Goal: Transaction & Acquisition: Download file/media

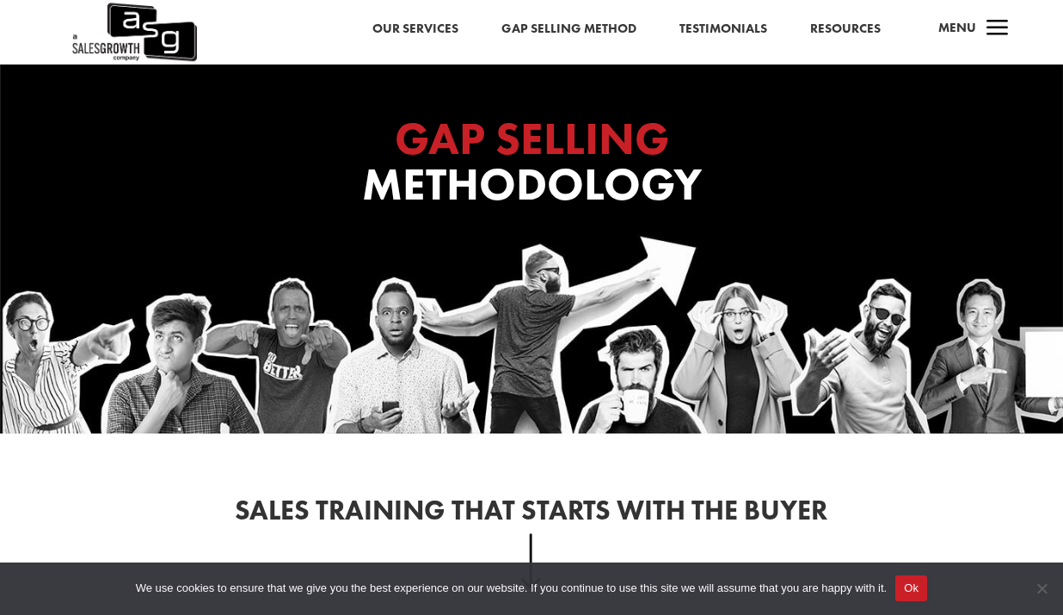
click at [989, 15] on span "a" at bounding box center [997, 29] width 34 height 34
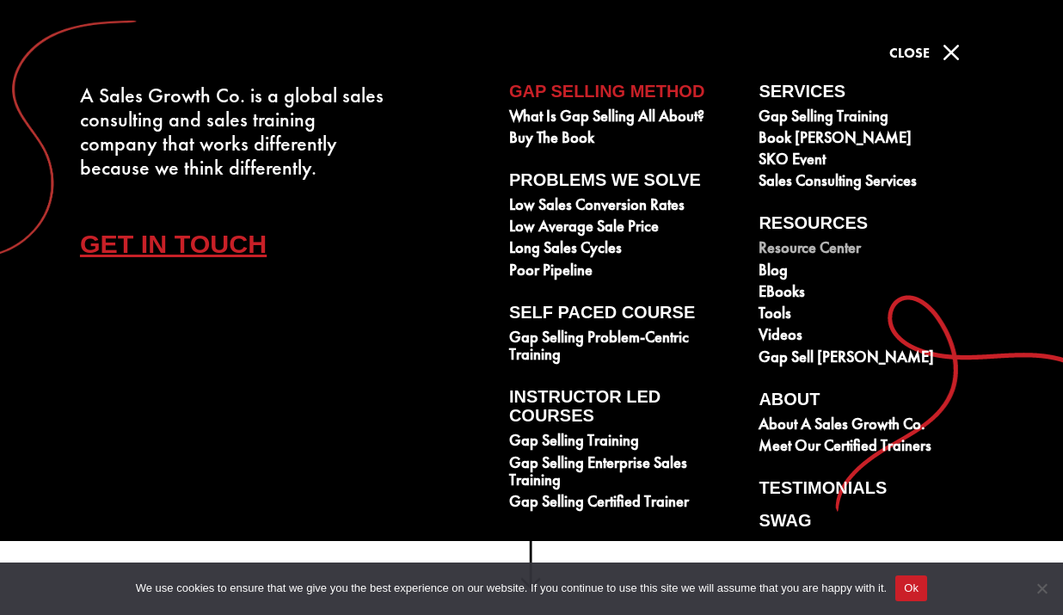
click at [801, 247] on link "Resource Center" at bounding box center [873, 249] width 230 height 21
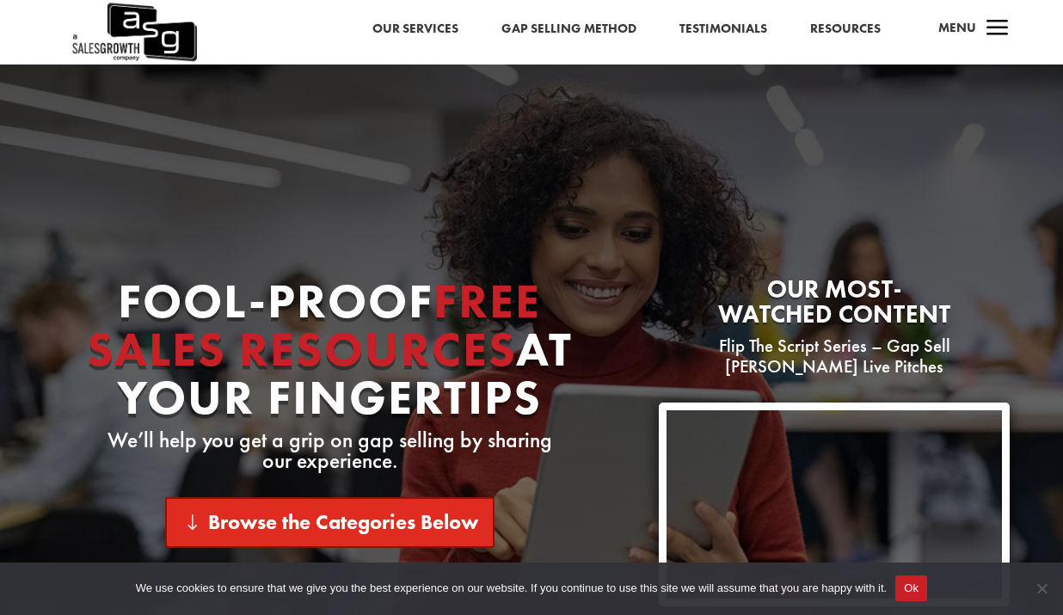
click at [414, 508] on link "Browse the Categories Below" at bounding box center [329, 522] width 329 height 51
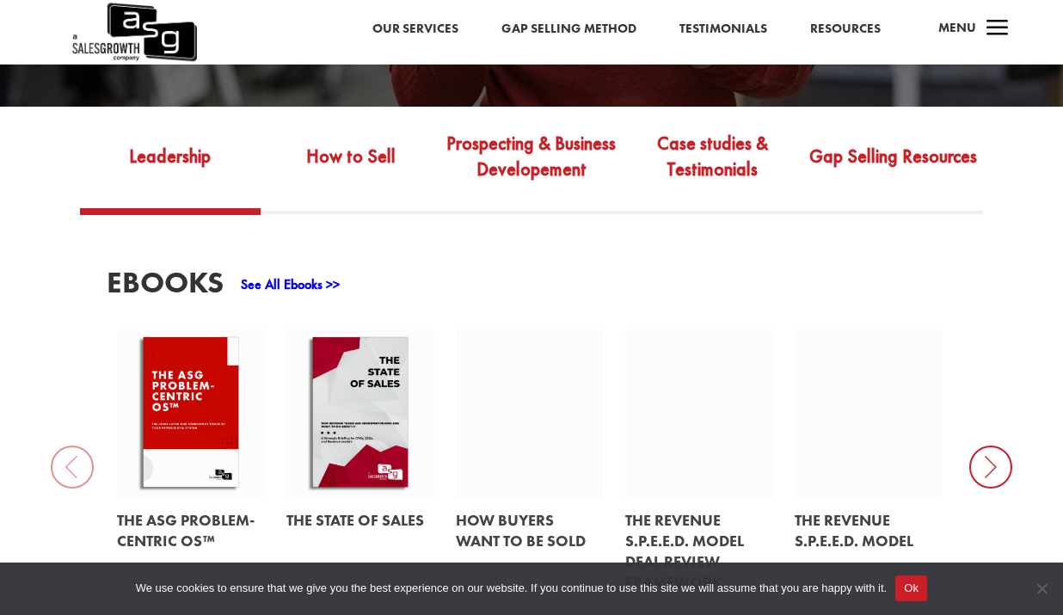
scroll to position [597, 0]
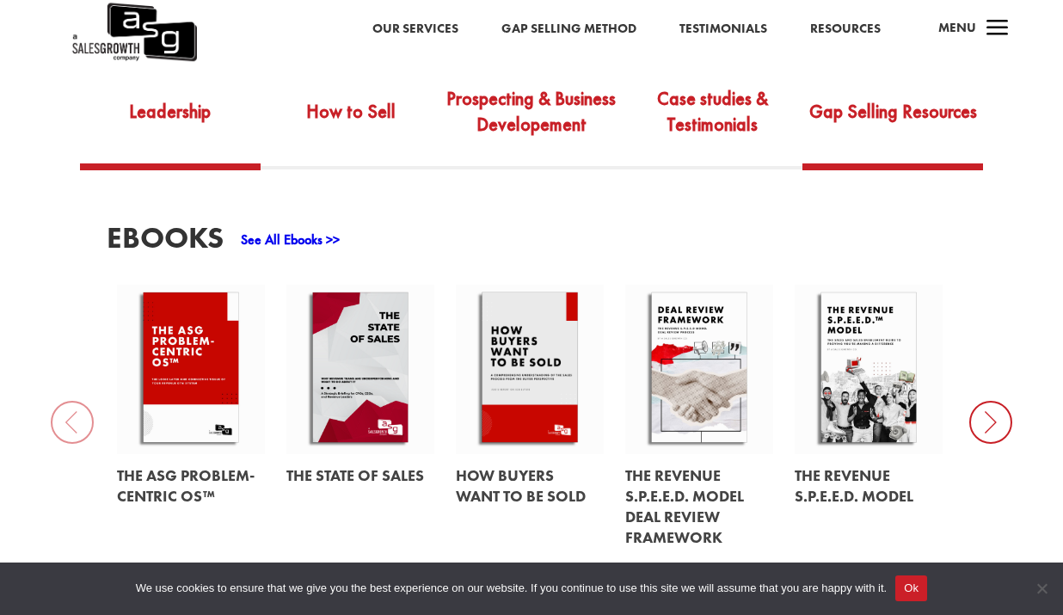
click at [820, 101] on link "Gap Selling Resources" at bounding box center [892, 123] width 181 height 81
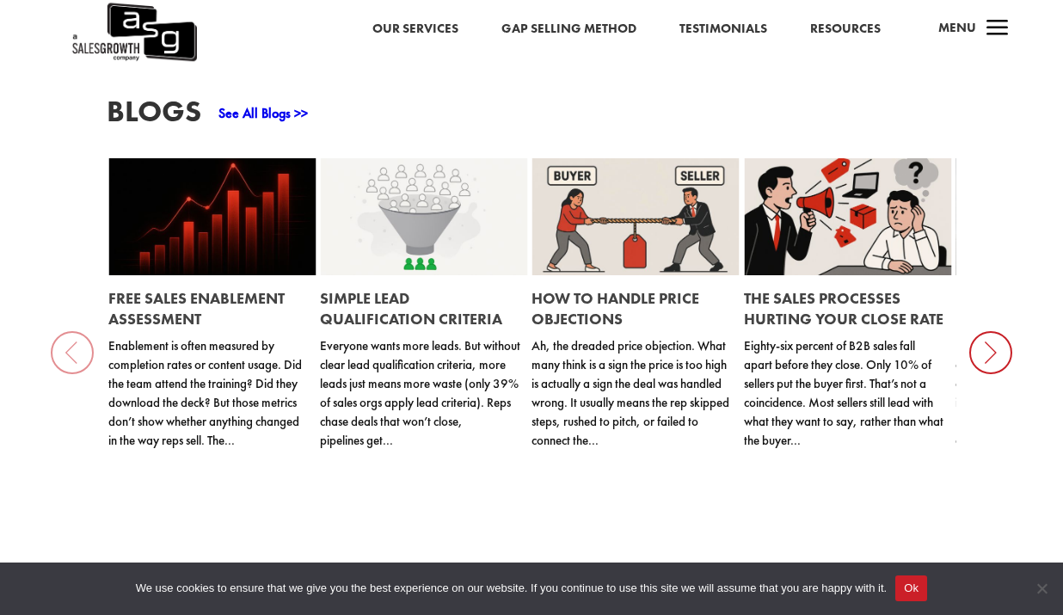
scroll to position [1503, 0]
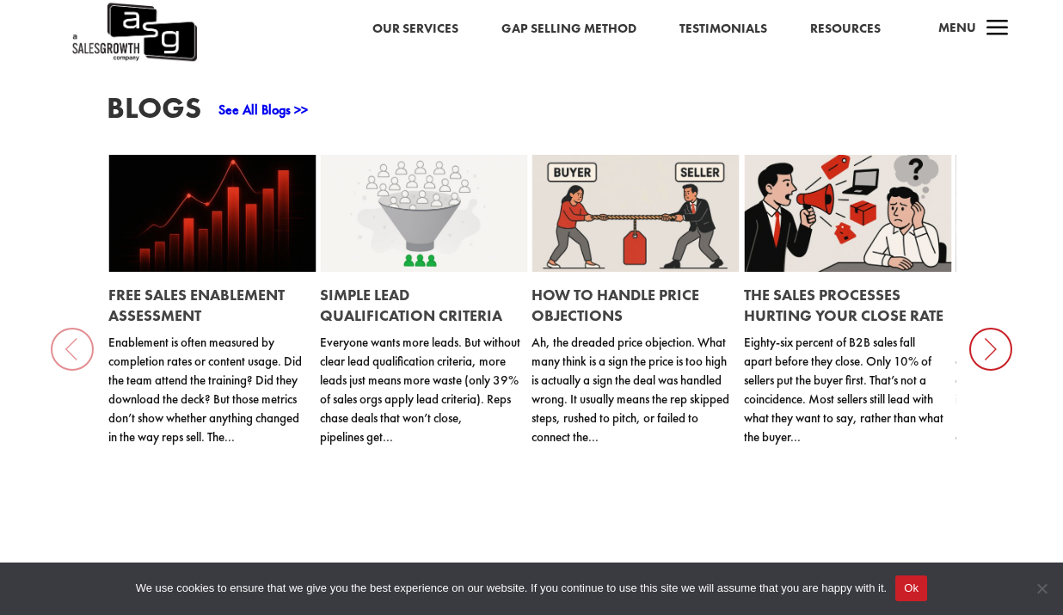
click at [989, 360] on icon at bounding box center [990, 349] width 43 height 43
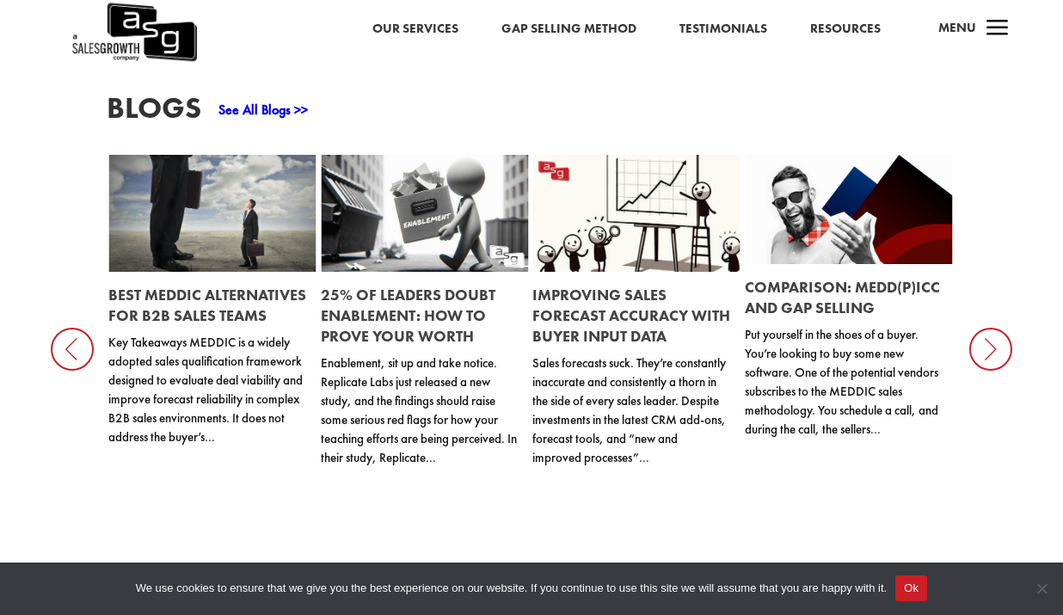
click at [989, 360] on icon at bounding box center [990, 349] width 43 height 43
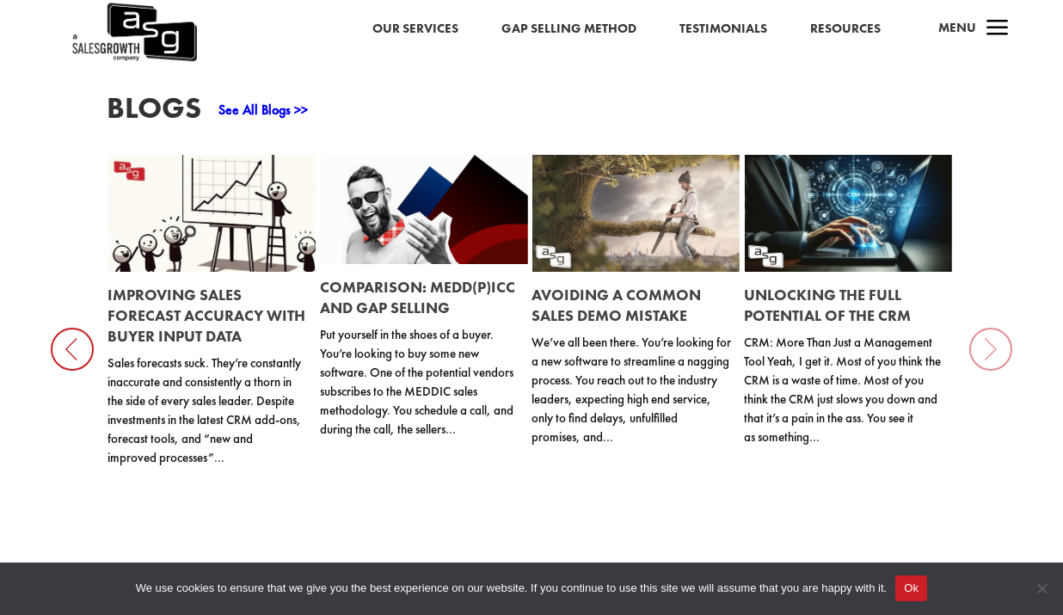
click at [429, 241] on link at bounding box center [423, 209] width 207 height 109
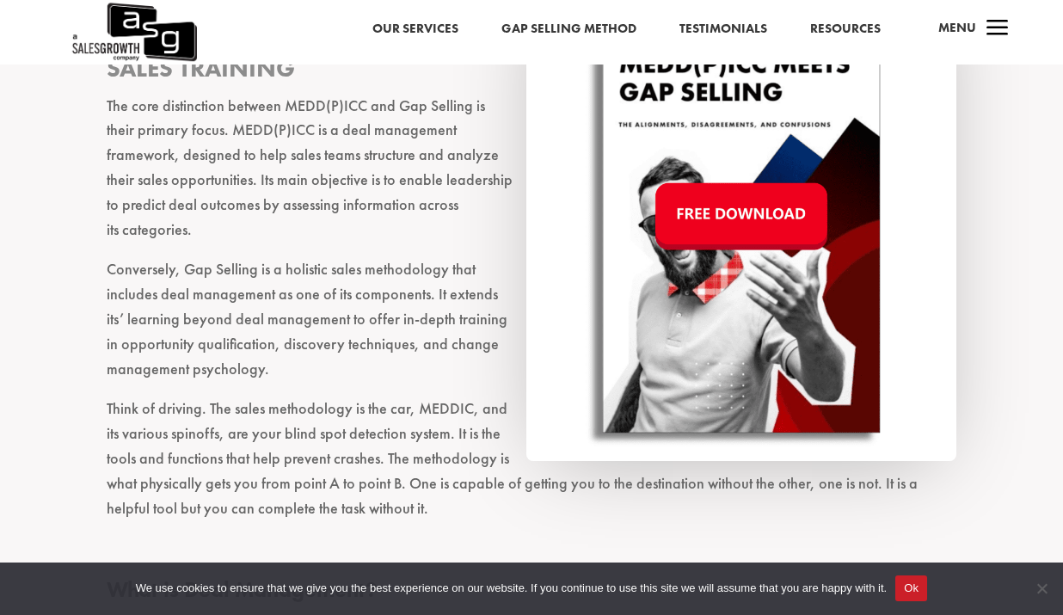
scroll to position [2017, 0]
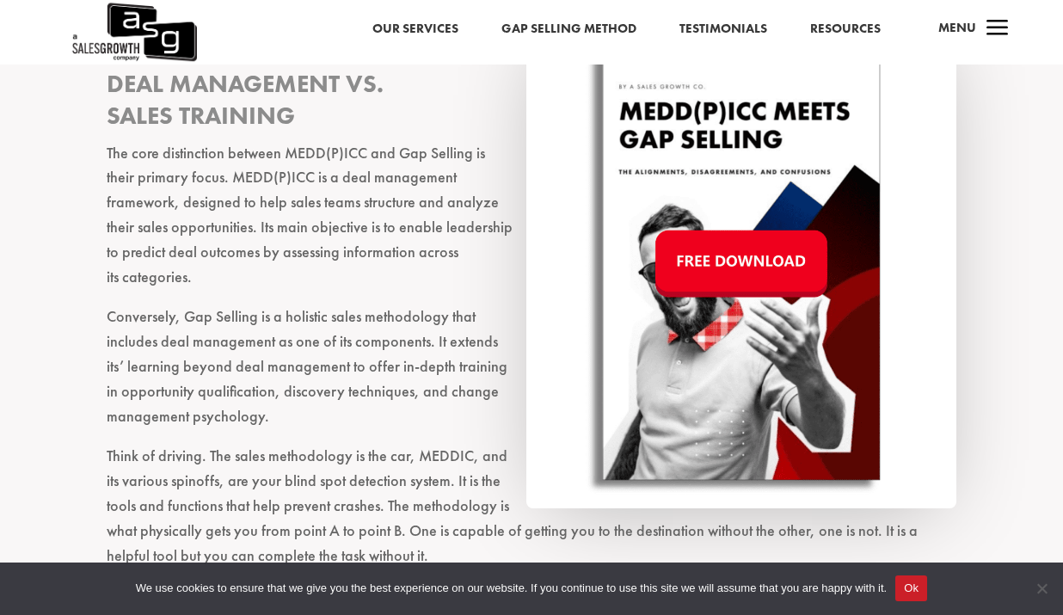
click at [701, 264] on img at bounding box center [741, 264] width 430 height 490
click at [718, 260] on img at bounding box center [741, 264] width 430 height 490
click at [726, 257] on img at bounding box center [741, 264] width 430 height 490
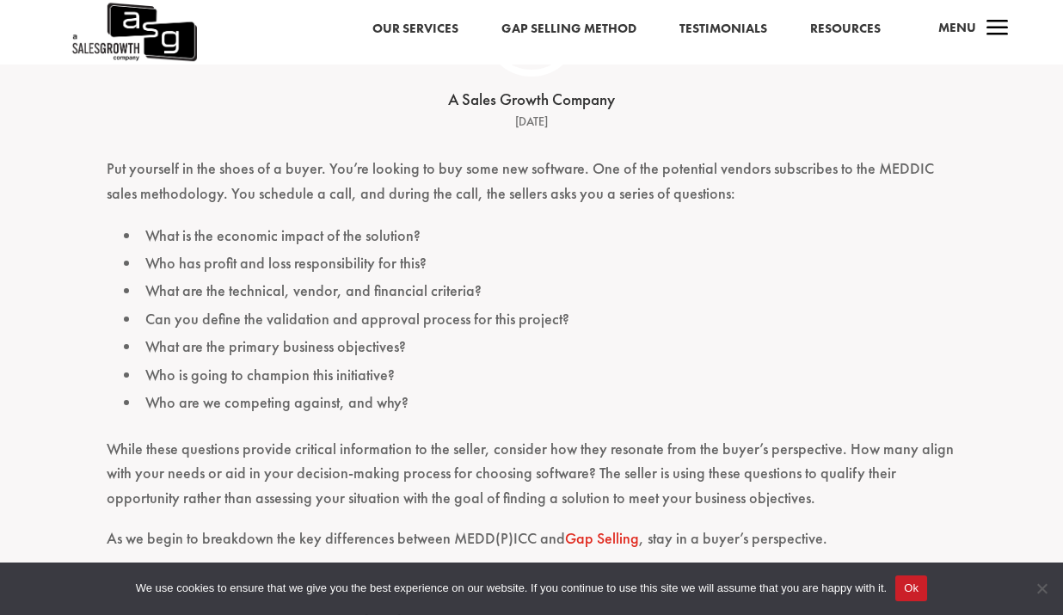
scroll to position [457, 0]
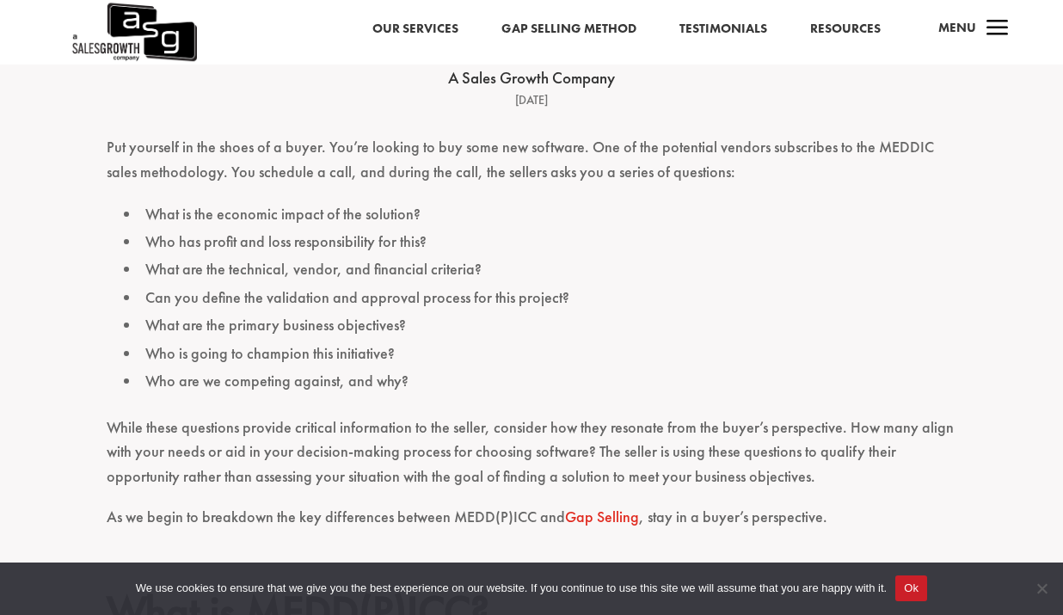
click at [613, 517] on link "Gap Selling" at bounding box center [602, 516] width 74 height 20
click at [989, 24] on span "a" at bounding box center [997, 29] width 34 height 34
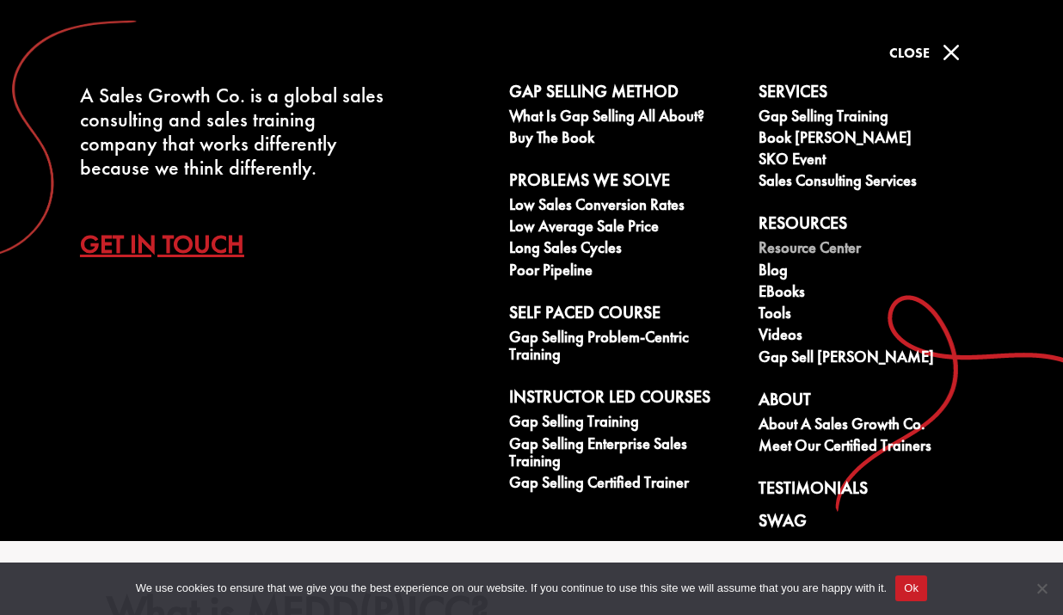
click at [809, 248] on link "Resource Center" at bounding box center [873, 249] width 230 height 21
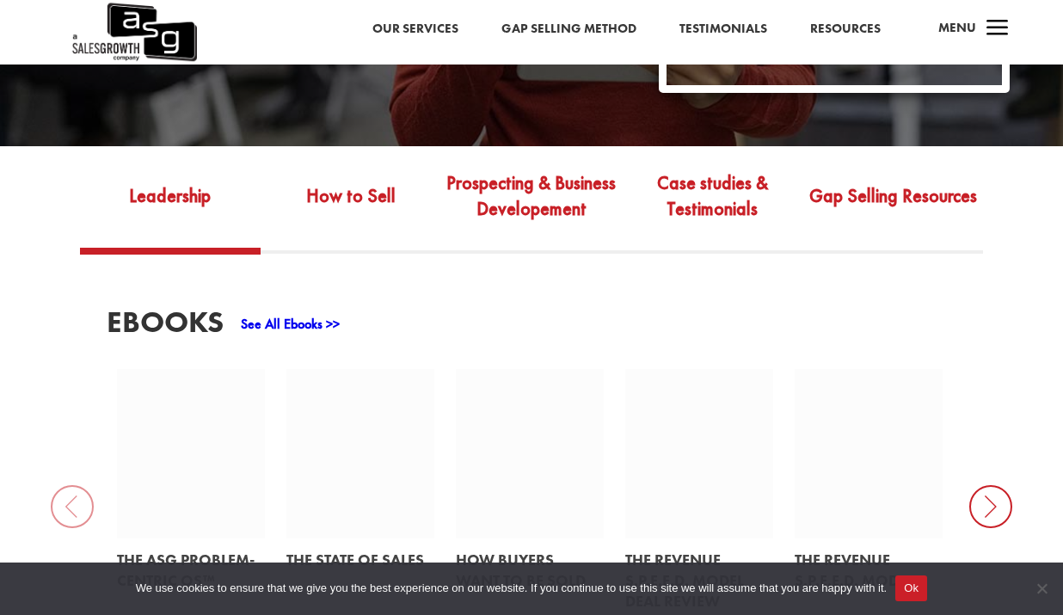
scroll to position [633, 0]
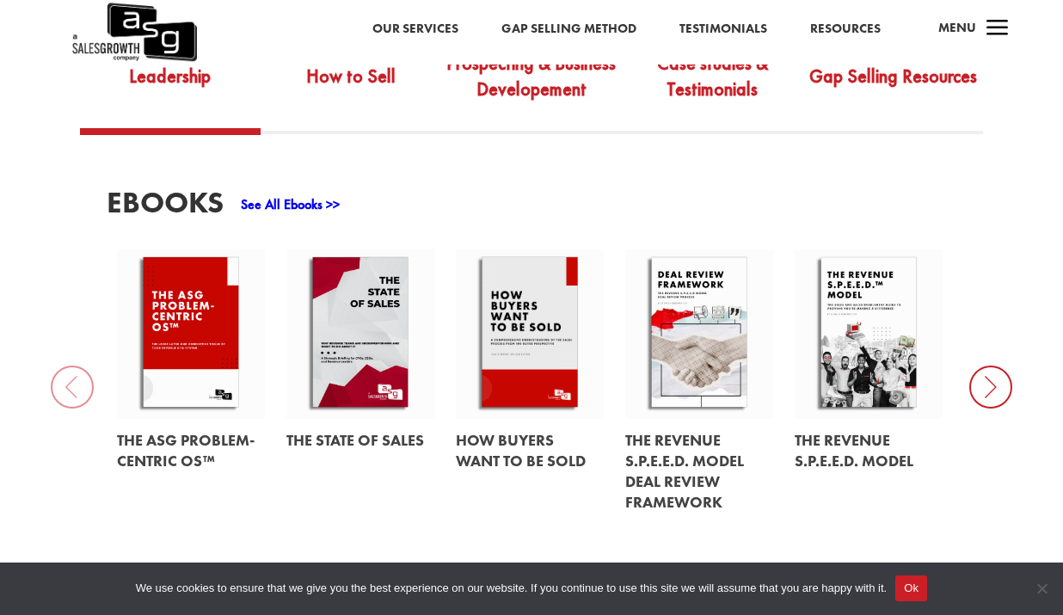
click at [990, 390] on icon at bounding box center [990, 386] width 43 height 43
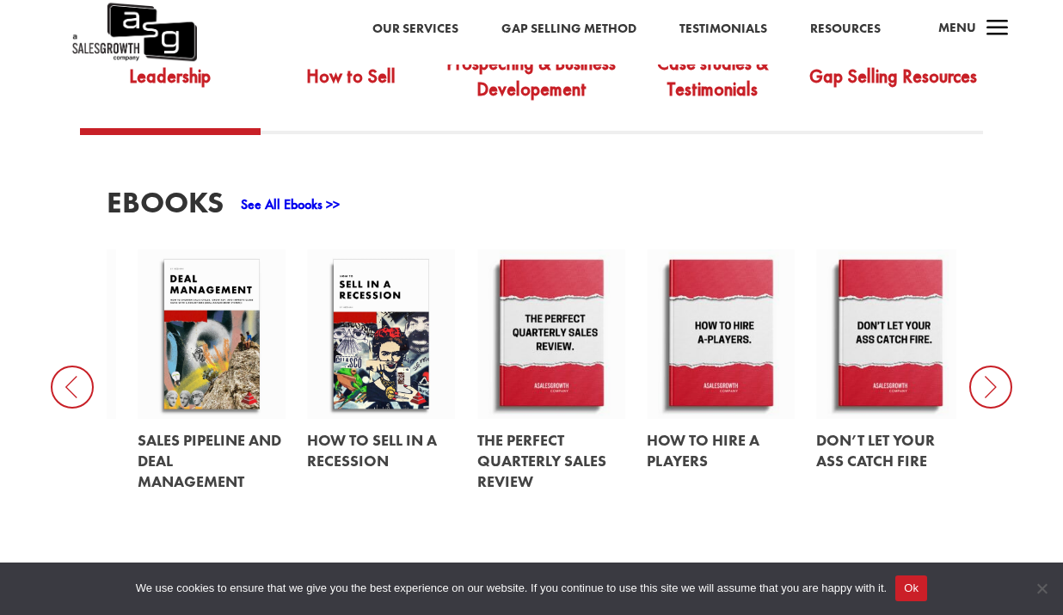
click at [990, 390] on icon at bounding box center [990, 386] width 43 height 43
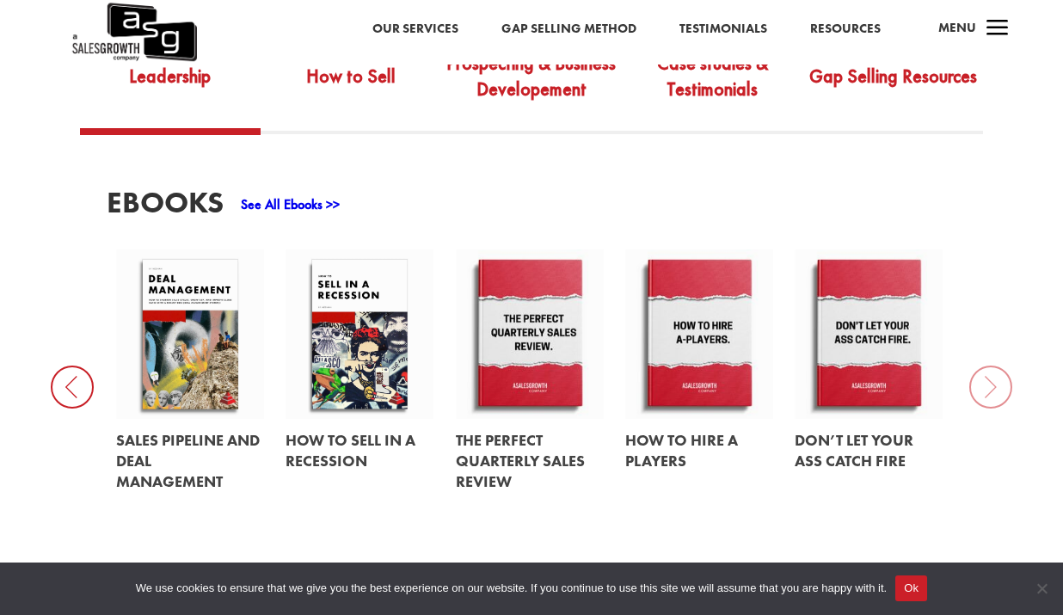
click at [990, 390] on div "EBooks See All Ebooks >> The ASG Problem-Centric OS™ The State of Sales How Buy…" at bounding box center [531, 355] width 1063 height 442
click at [82, 402] on icon at bounding box center [72, 386] width 43 height 43
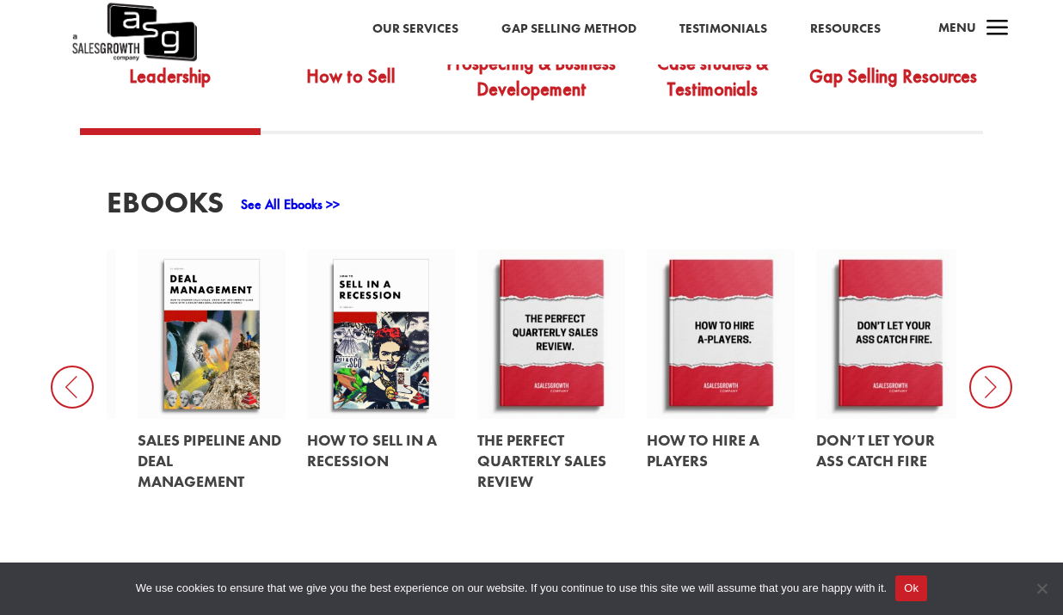
click at [82, 402] on icon at bounding box center [72, 386] width 43 height 43
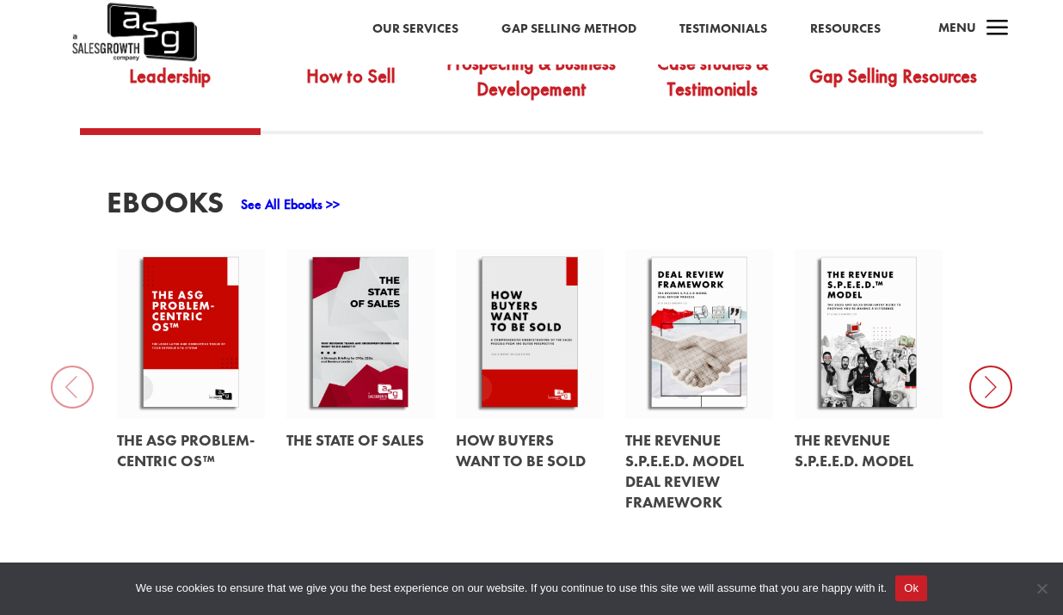
click at [290, 210] on link "See All Ebooks >>" at bounding box center [290, 204] width 99 height 18
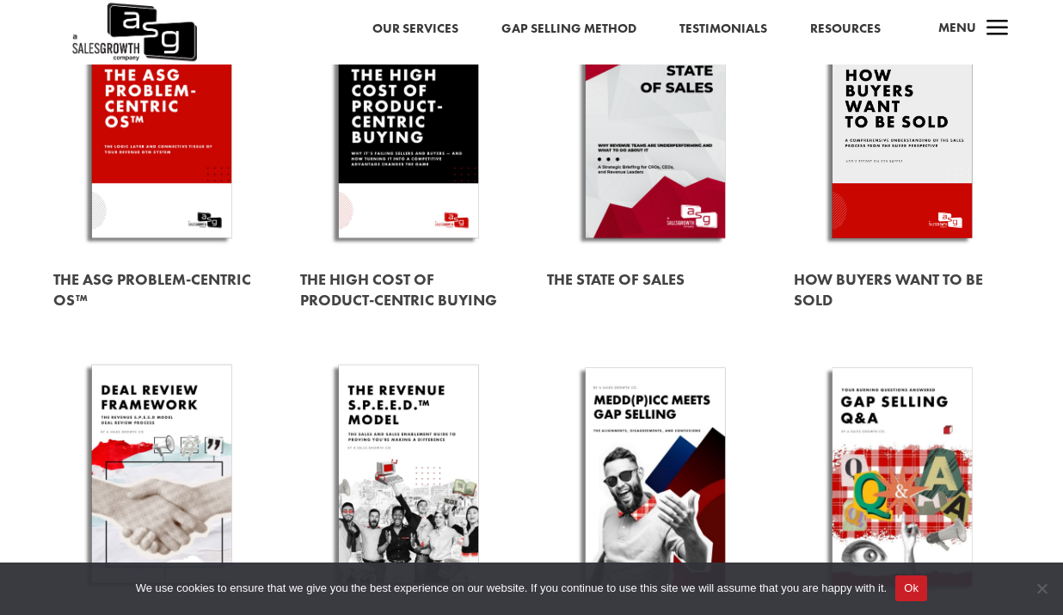
scroll to position [493, 0]
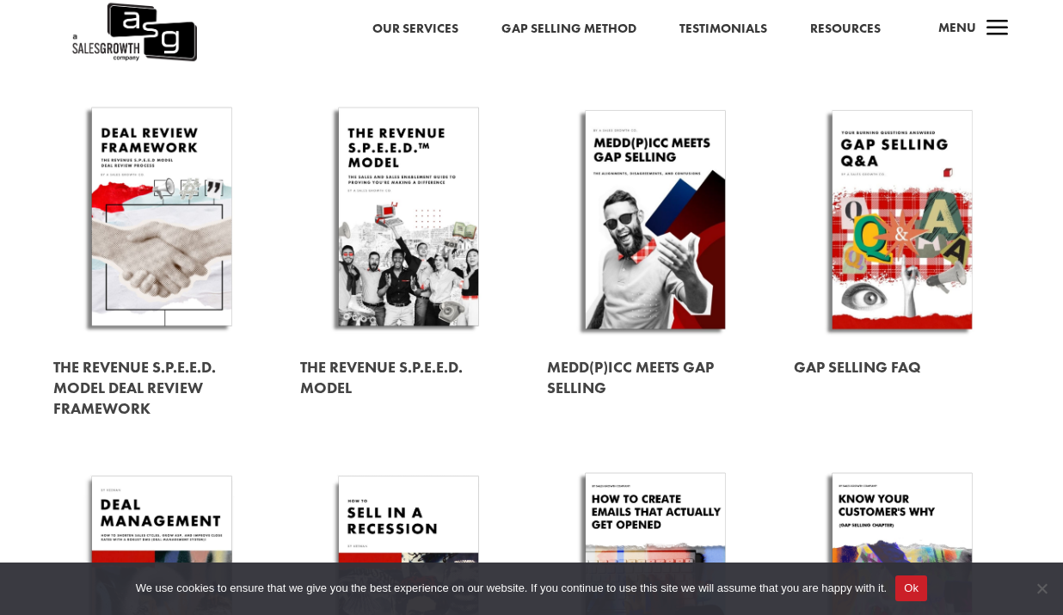
click at [653, 263] on link at bounding box center [655, 219] width 217 height 247
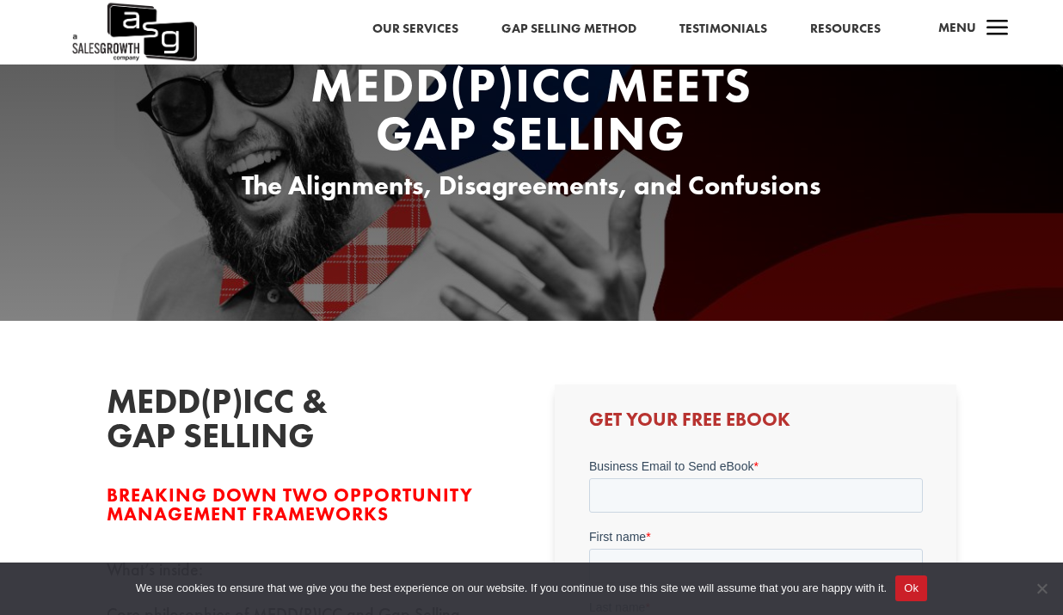
scroll to position [126, 0]
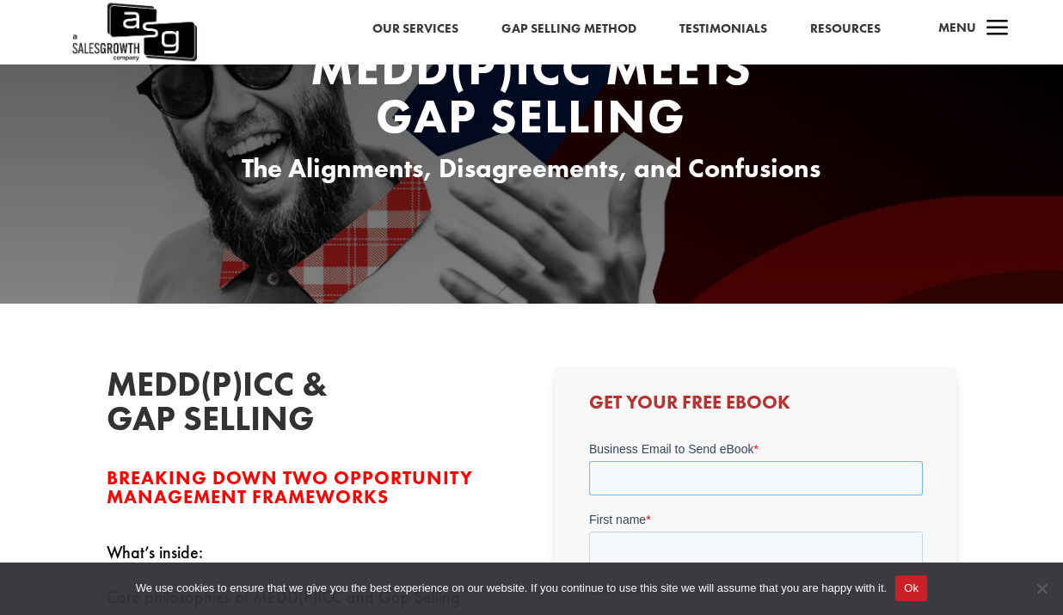
click at [608, 475] on input "Business Email to Send eBook *" at bounding box center [755, 477] width 334 height 34
type input "brian@altitudecg.com"
type input "Brian"
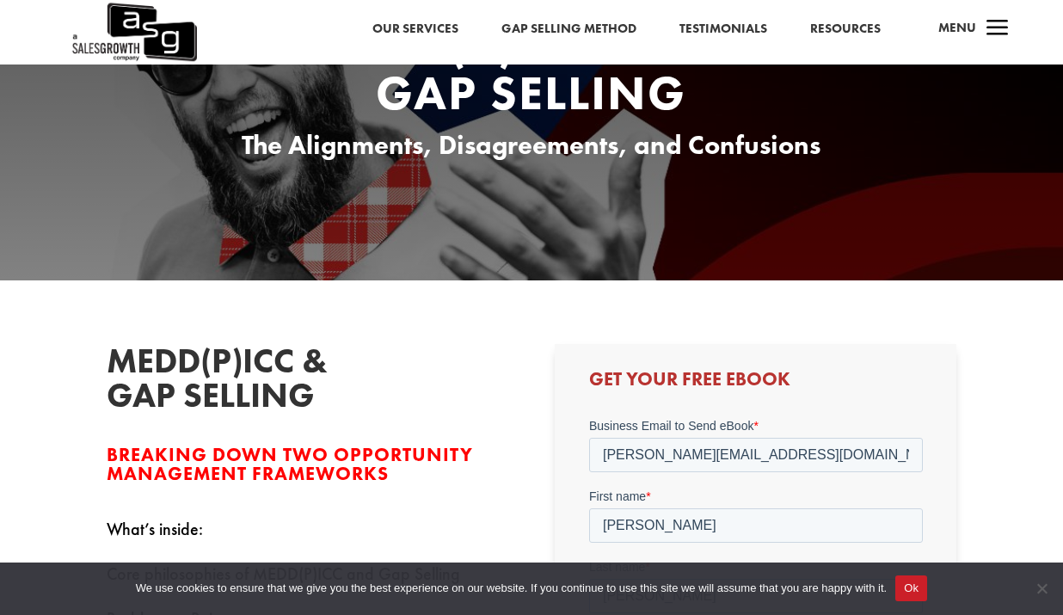
type input "Schwartz"
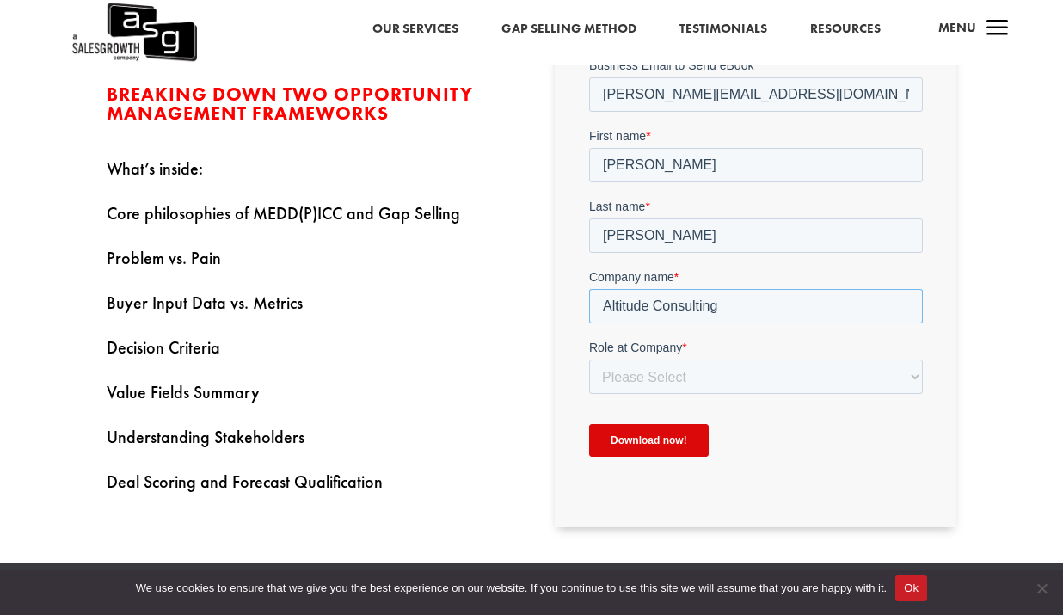
type input "Altitude Consulting"
select select "Other"
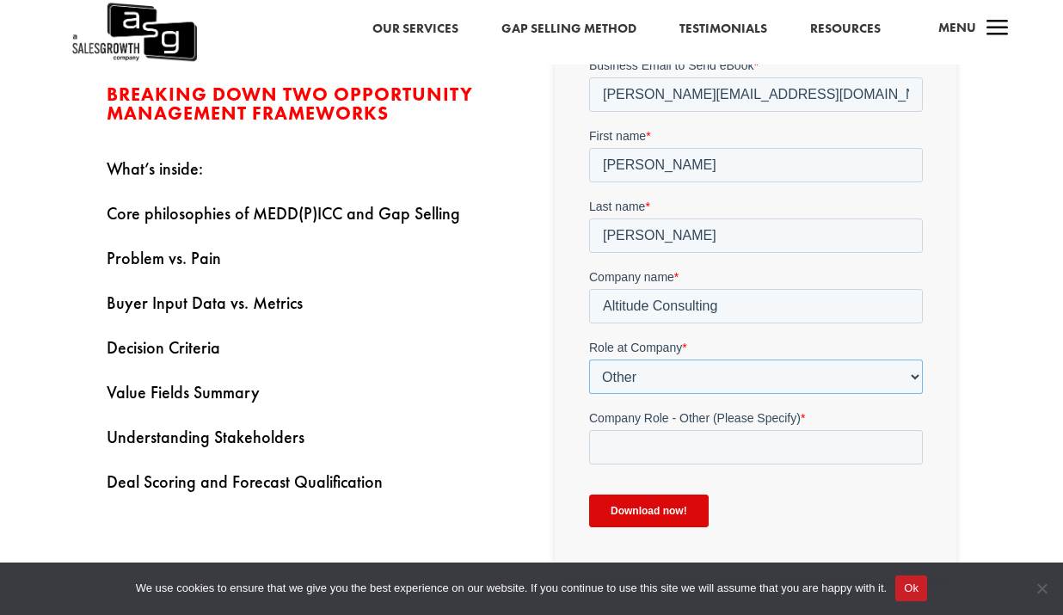
click at [634, 376] on select "Please Select C-Level (CRO, CSO, etc) Senior Leadership (VP of Sales, VP of Ena…" at bounding box center [755, 375] width 334 height 34
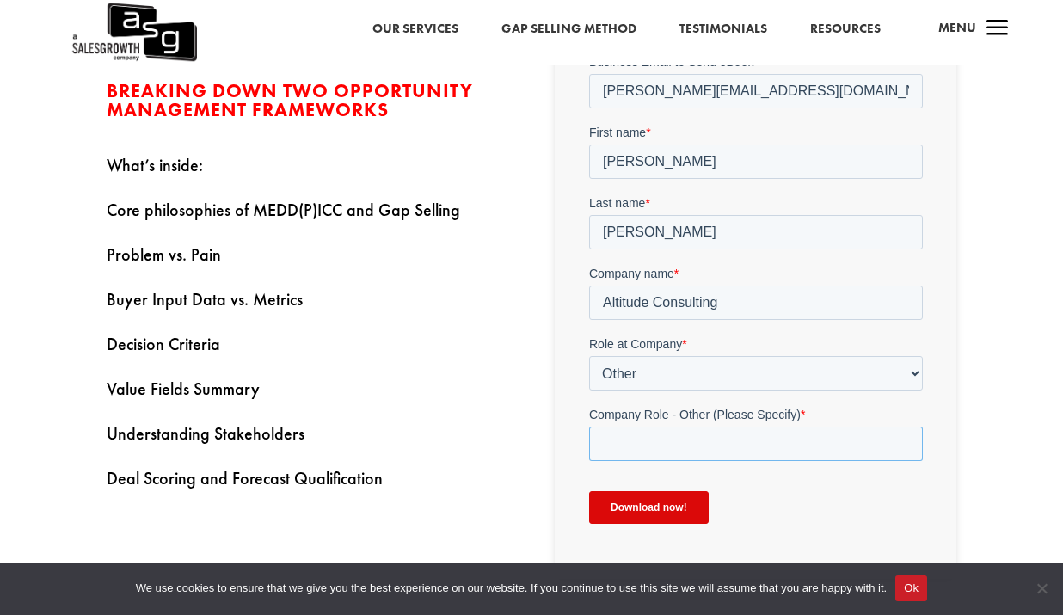
click at [638, 447] on input "Company Role - Other (Please Specify) *" at bounding box center [755, 443] width 334 height 34
type input "Owner"
click at [665, 498] on input "Download now!" at bounding box center [647, 506] width 119 height 33
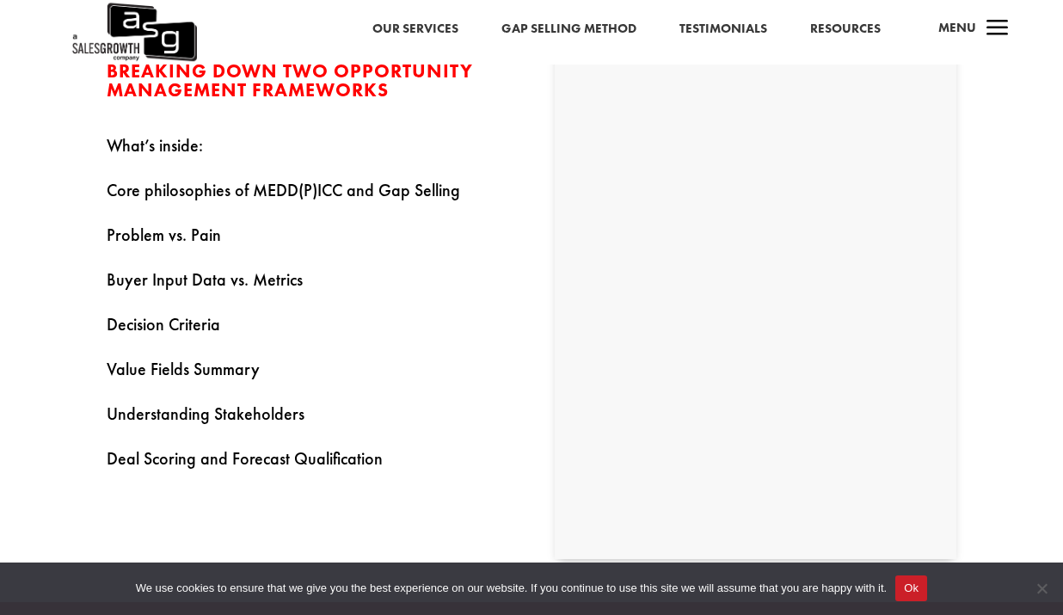
scroll to position [356, 0]
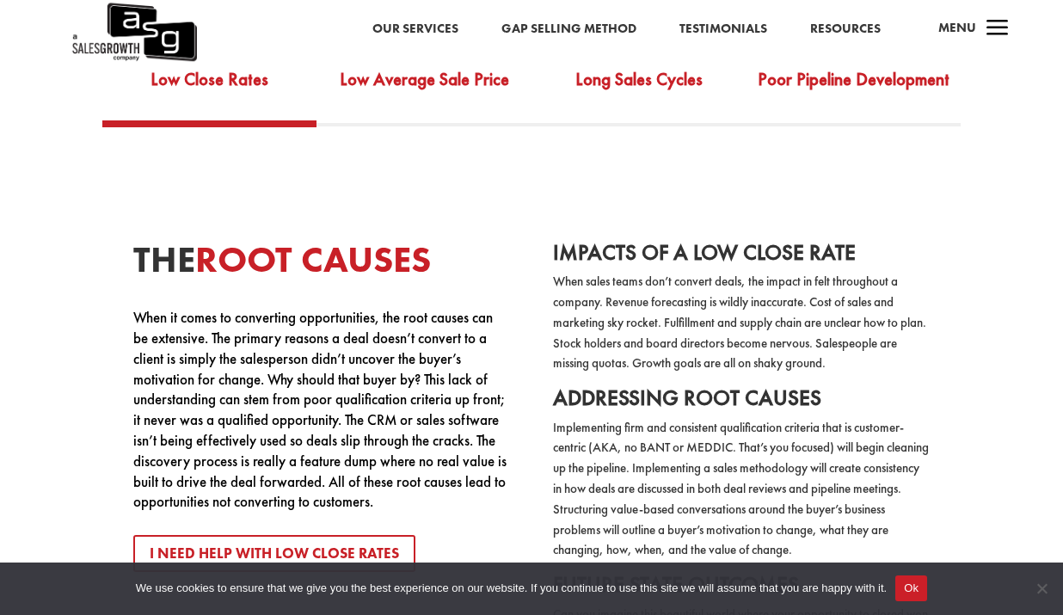
scroll to position [3160, 0]
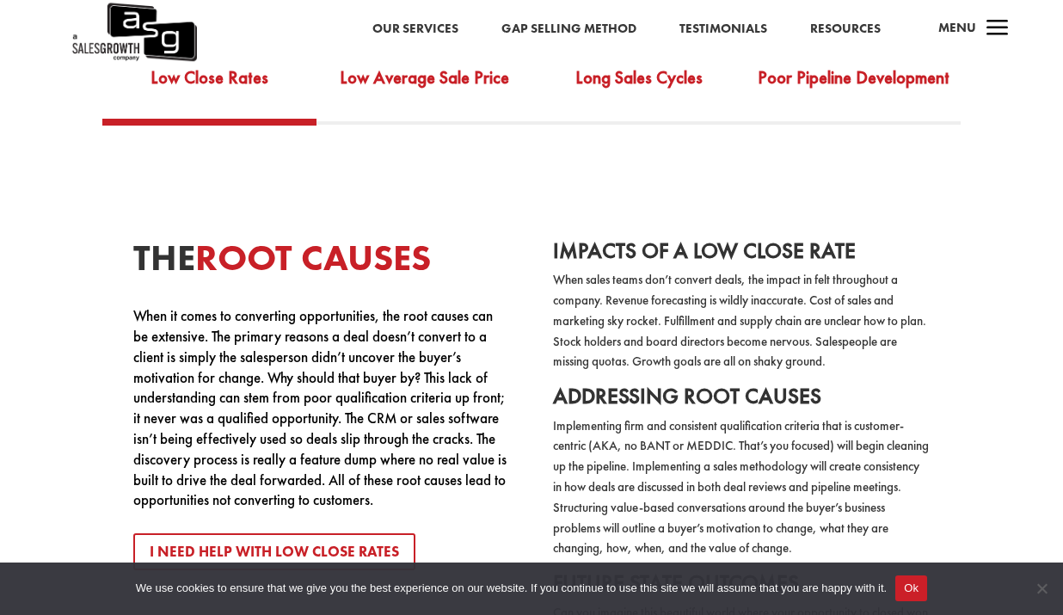
click at [980, 29] on span "a" at bounding box center [997, 29] width 34 height 34
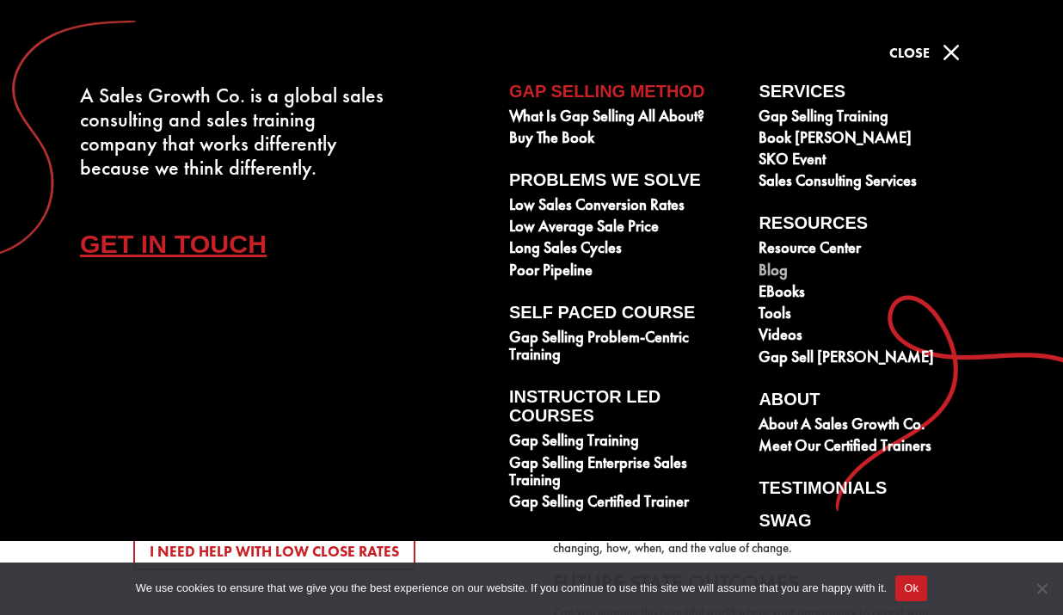
click at [768, 274] on link "Blog" at bounding box center [873, 271] width 230 height 21
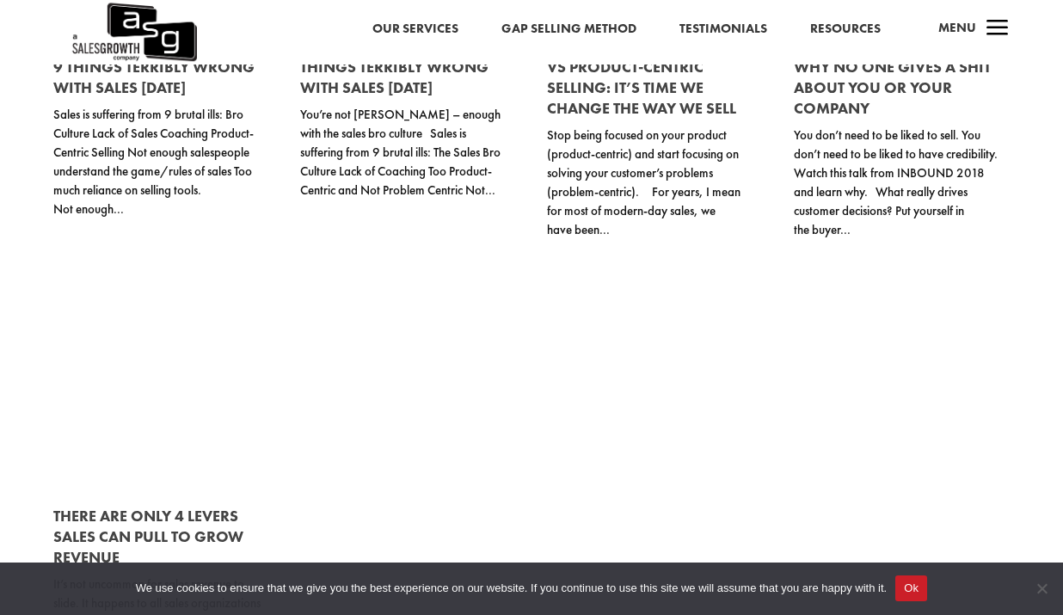
scroll to position [37881, 0]
